Goal: Information Seeking & Learning: Find specific fact

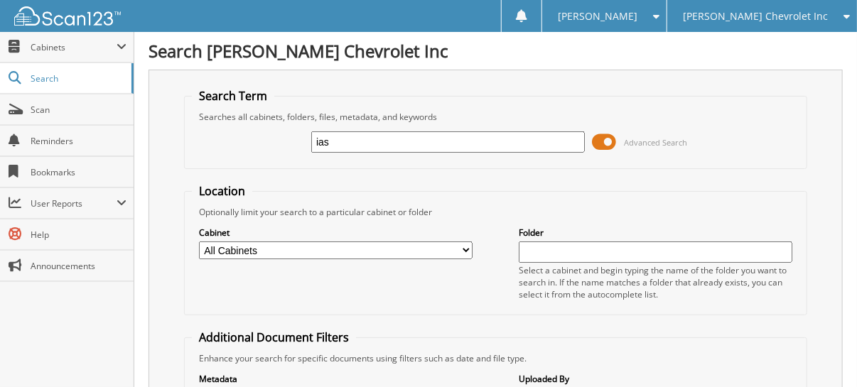
type input "ias"
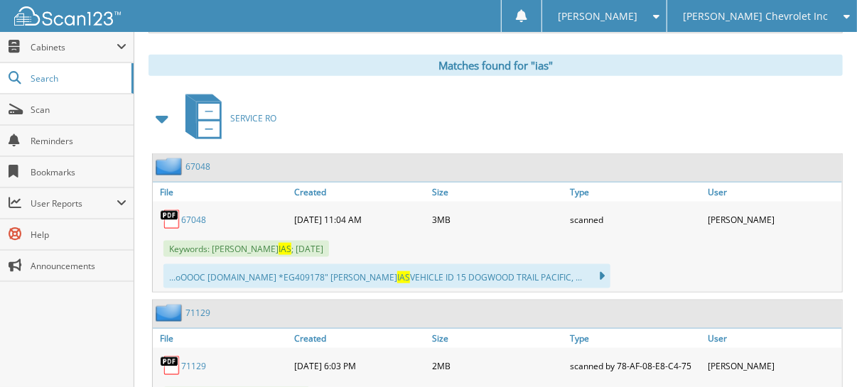
scroll to position [639, 0]
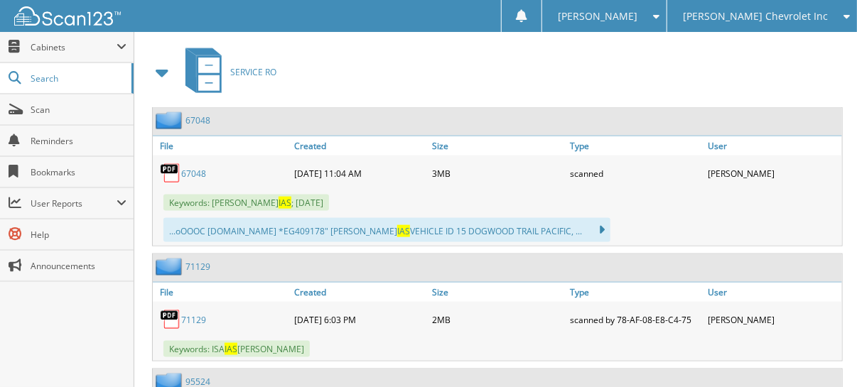
click at [166, 60] on span at bounding box center [163, 73] width 20 height 26
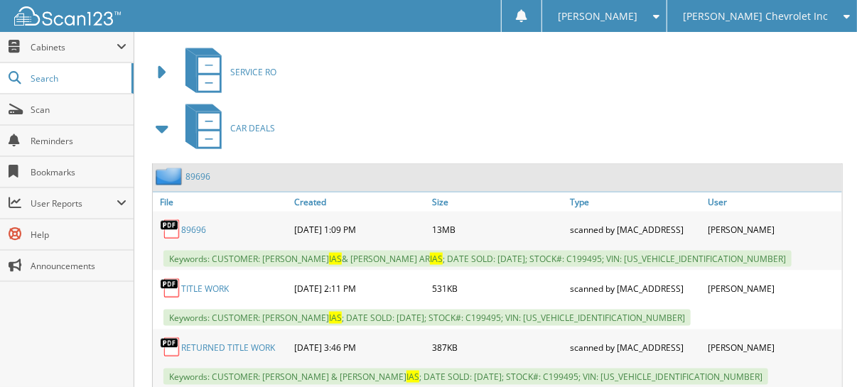
click at [158, 116] on span at bounding box center [163, 129] width 20 height 26
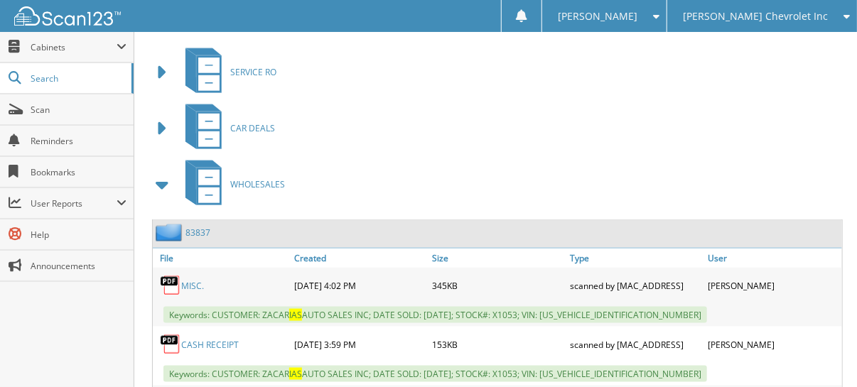
click at [165, 172] on span at bounding box center [163, 185] width 20 height 26
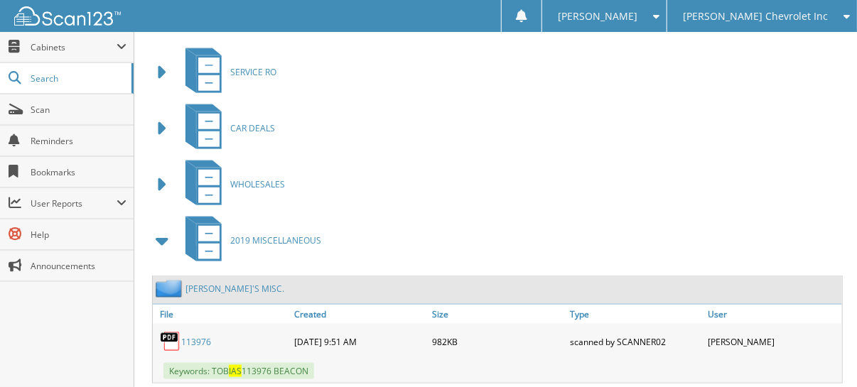
click at [161, 228] on span at bounding box center [163, 241] width 20 height 26
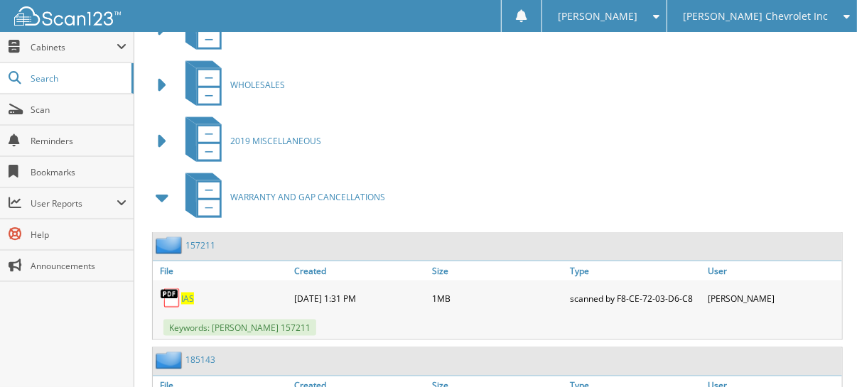
scroll to position [782, 0]
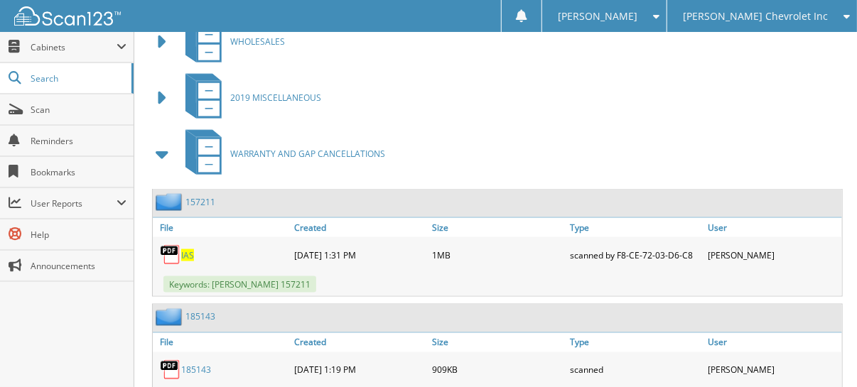
click at [163, 141] on span at bounding box center [163, 154] width 20 height 26
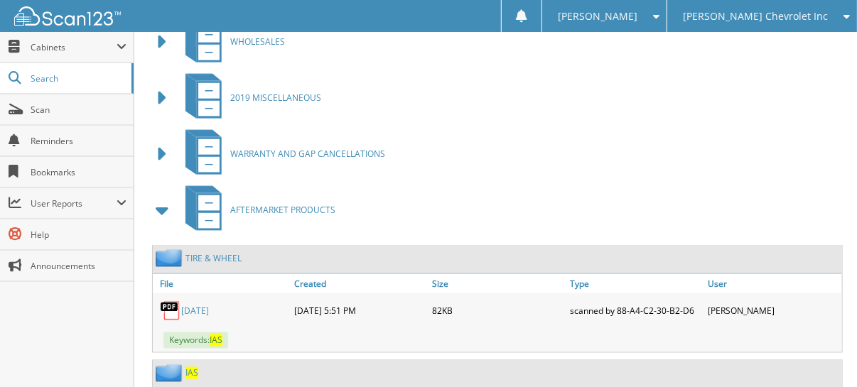
click at [160, 198] on span at bounding box center [163, 211] width 20 height 26
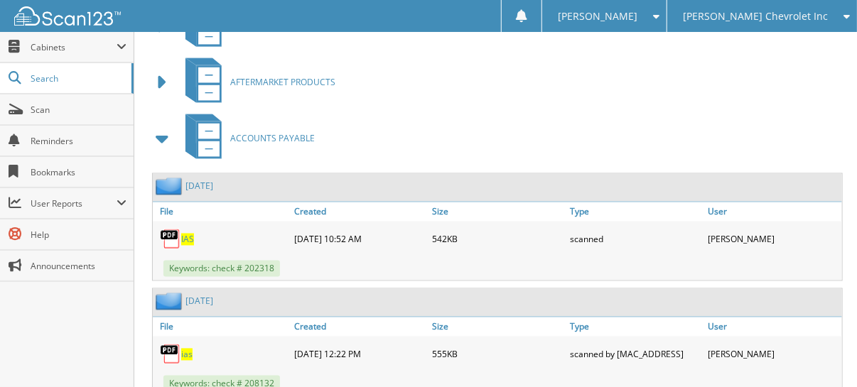
scroll to position [995, 0]
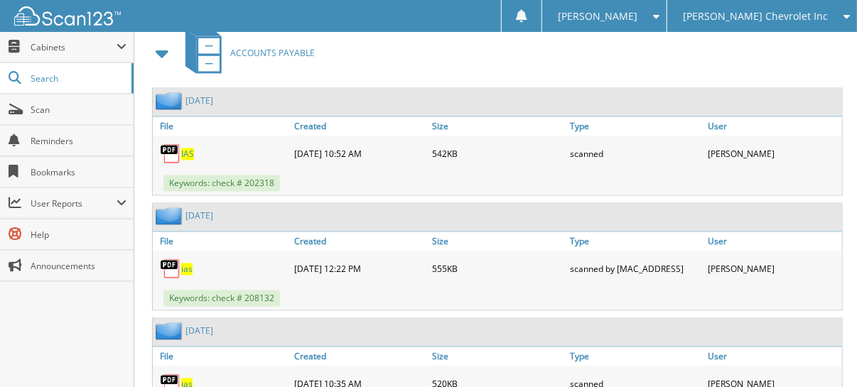
click at [188, 148] on span "IAS" at bounding box center [187, 154] width 13 height 12
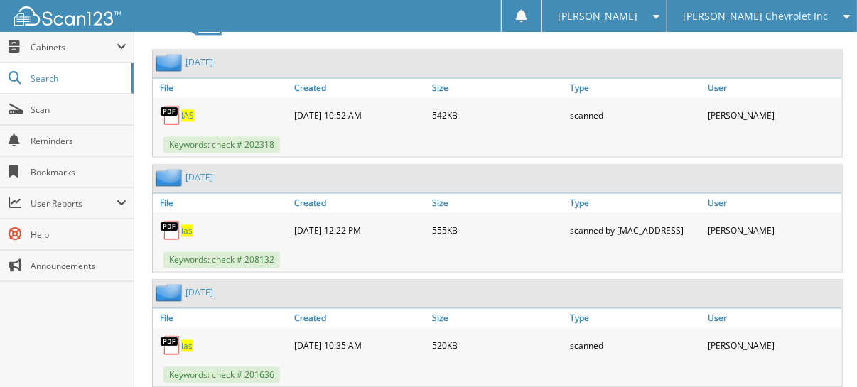
scroll to position [1050, 0]
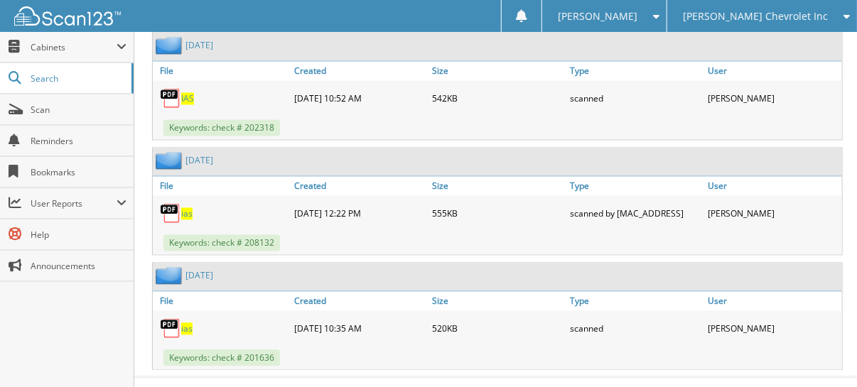
click at [197, 270] on link "[DATE]" at bounding box center [199, 276] width 28 height 12
